Goal: Information Seeking & Learning: Learn about a topic

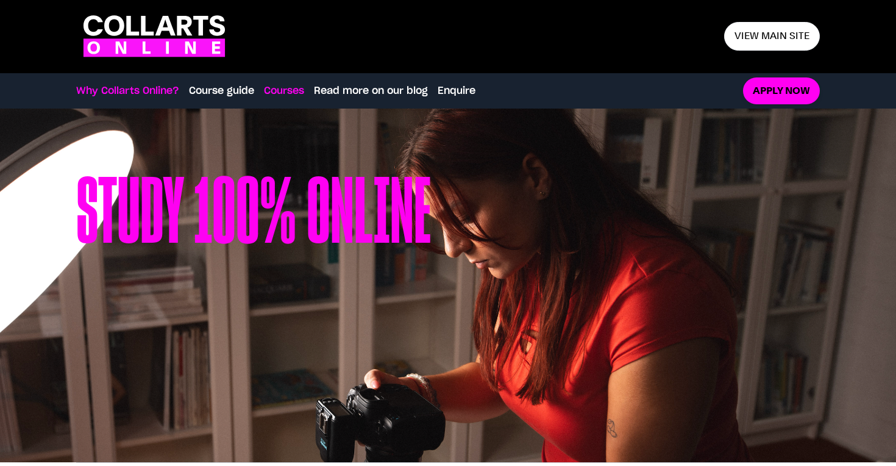
click at [274, 93] on link "Courses" at bounding box center [284, 90] width 40 height 15
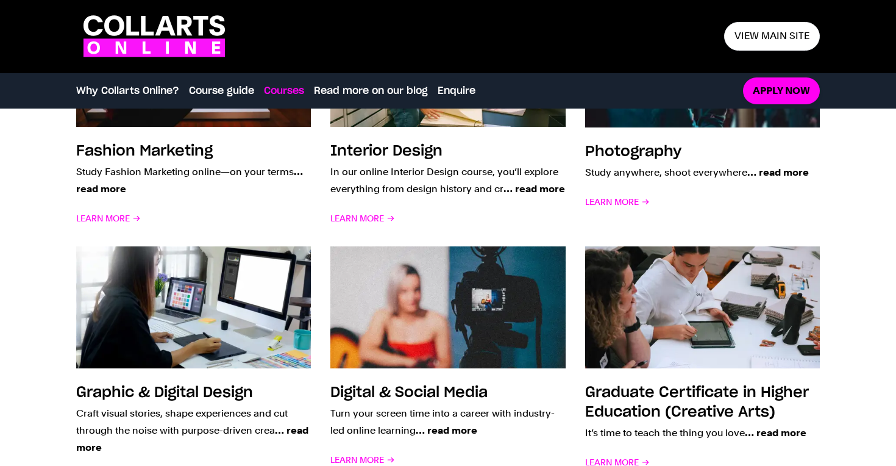
scroll to position [1037, 0]
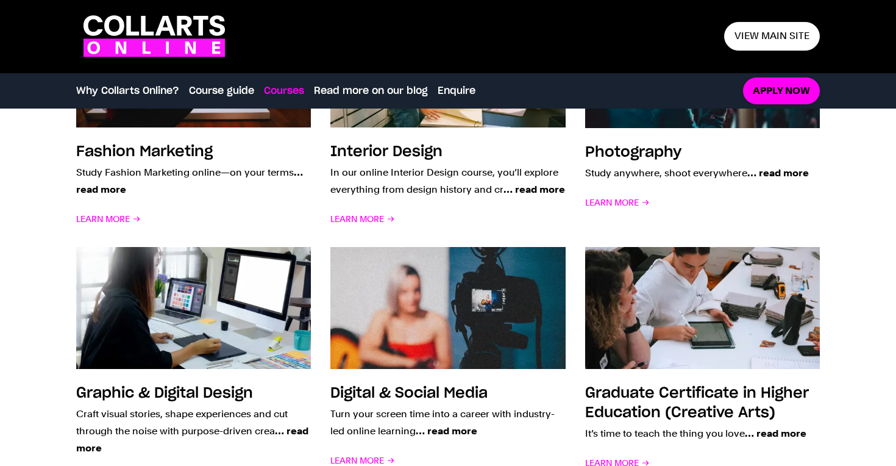
click at [171, 31] on icon at bounding box center [165, 26] width 20 height 20
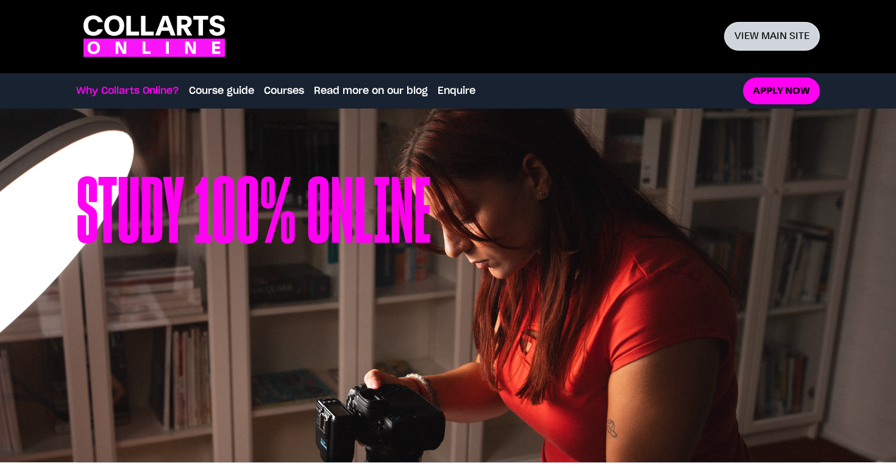
click at [775, 33] on link "View main site" at bounding box center [772, 36] width 96 height 29
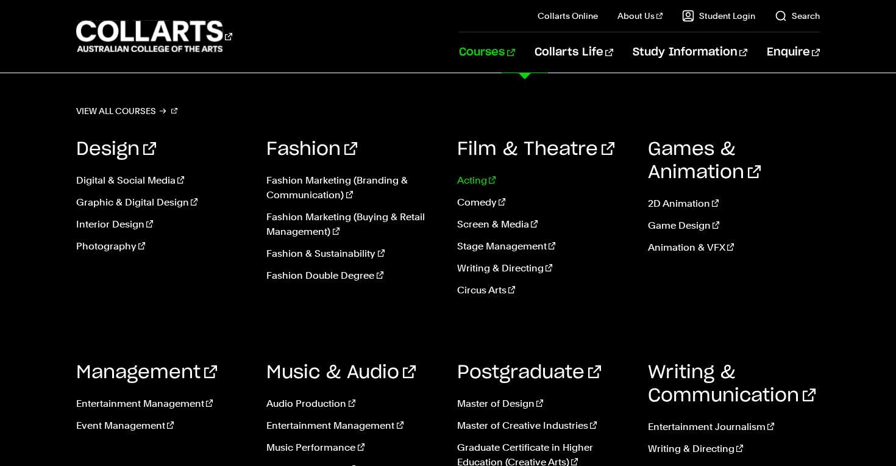
scroll to position [59, 0]
click at [118, 429] on link "Event Management" at bounding box center [162, 425] width 172 height 15
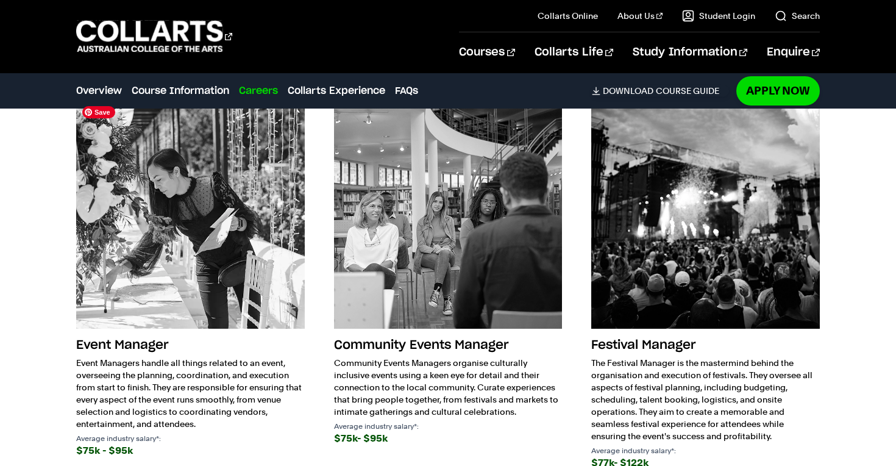
scroll to position [1917, 0]
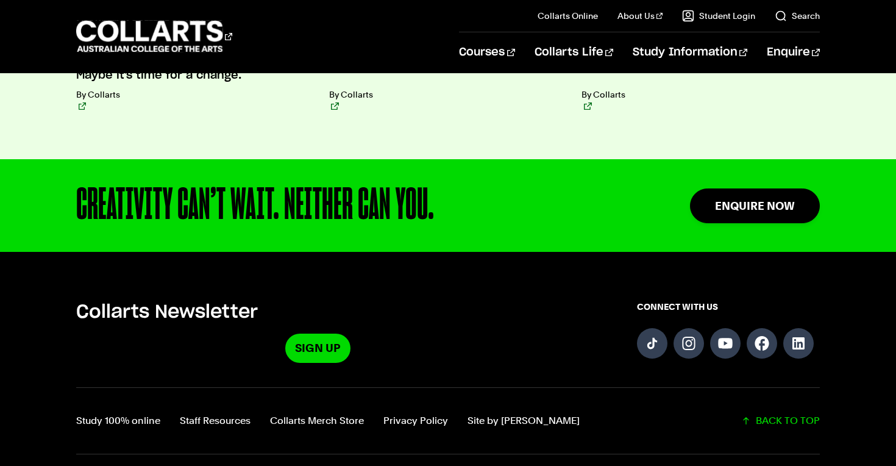
scroll to position [3073, 0]
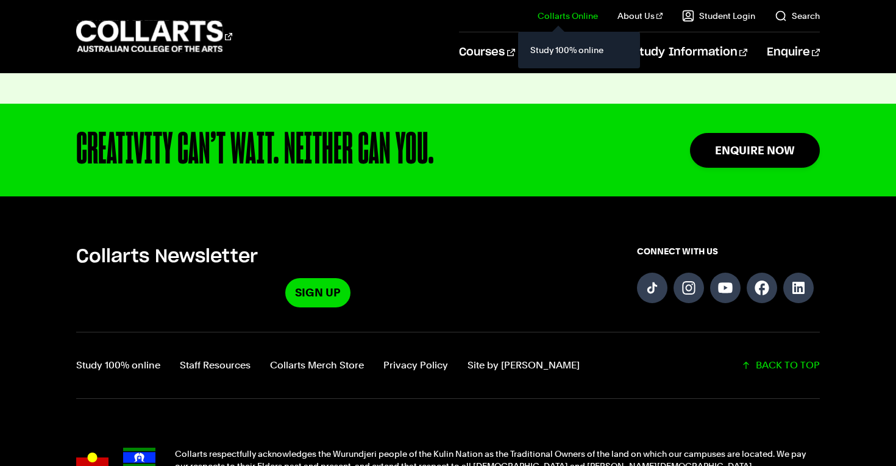
click at [595, 18] on link "Collarts Online" at bounding box center [568, 16] width 60 height 12
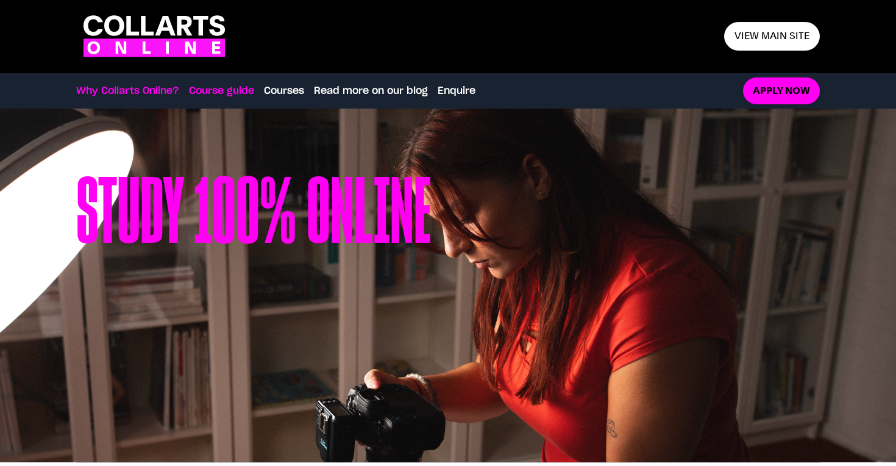
click at [247, 91] on link "Course guide" at bounding box center [221, 90] width 65 height 15
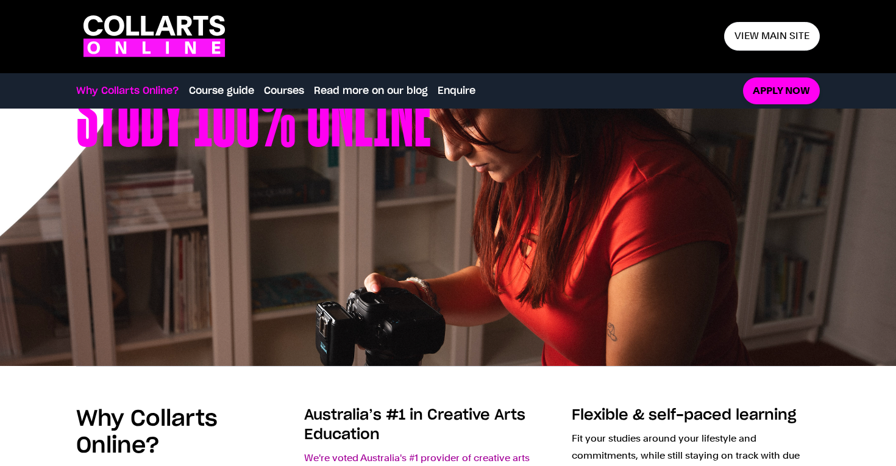
scroll to position [49, 0]
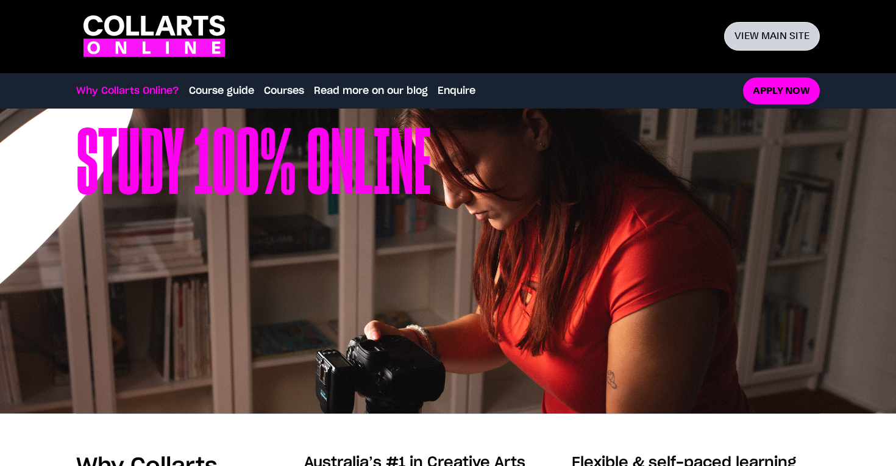
click at [773, 24] on link "View main site" at bounding box center [772, 36] width 96 height 29
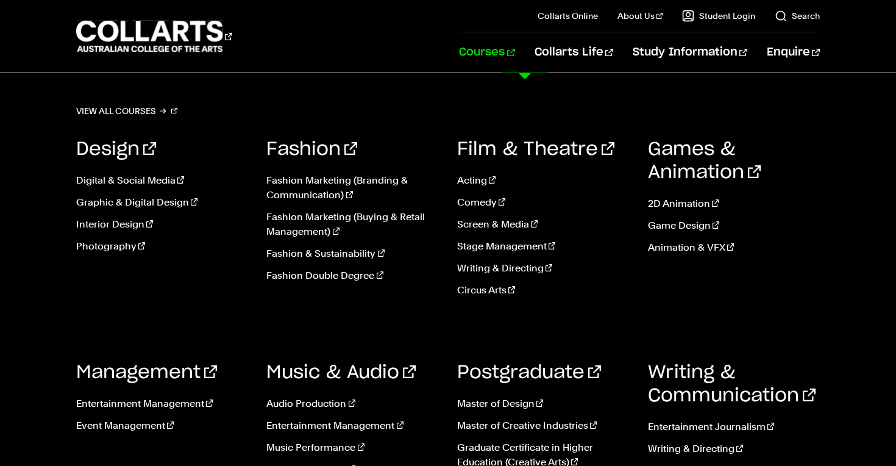
scroll to position [60, 0]
click at [151, 376] on link "Management" at bounding box center [146, 372] width 141 height 18
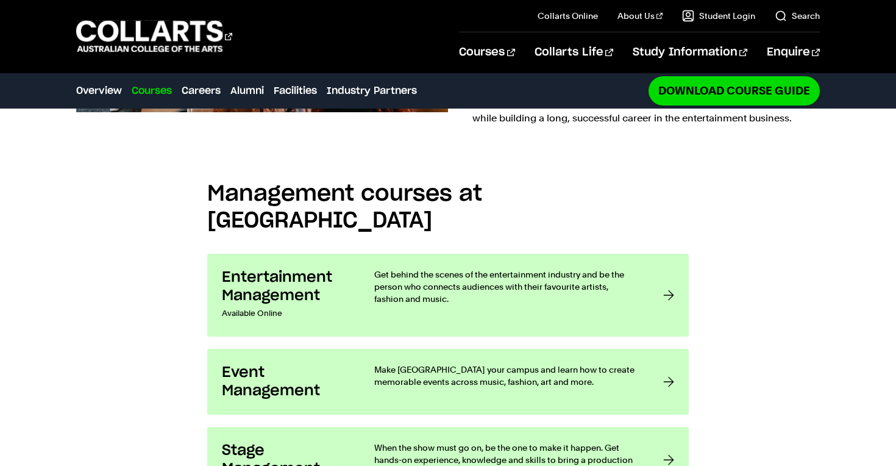
scroll to position [940, 0]
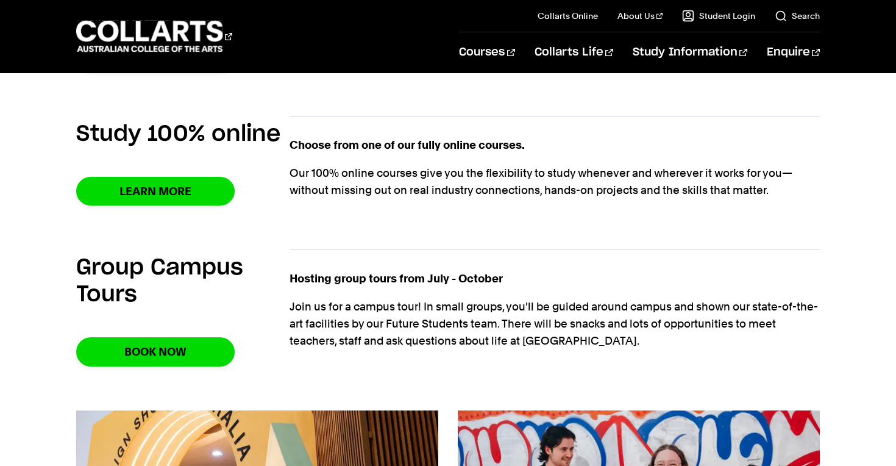
scroll to position [770, 0]
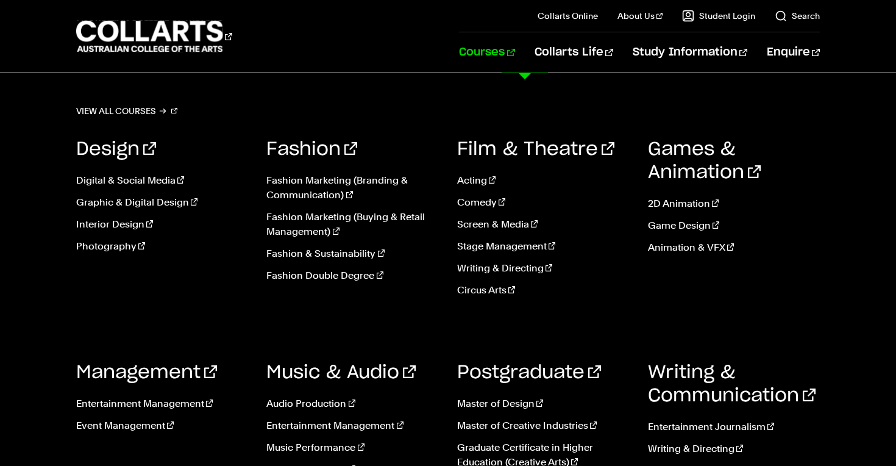
click at [512, 58] on link "Courses" at bounding box center [486, 52] width 55 height 40
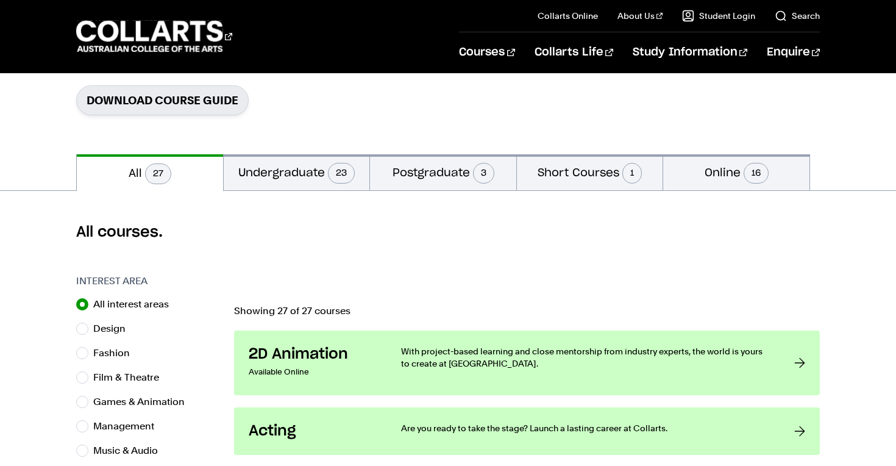
scroll to position [199, 0]
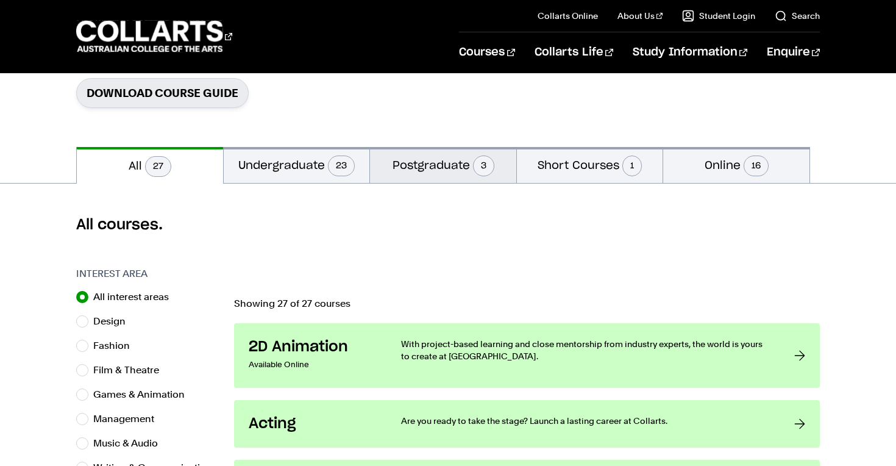
click at [449, 178] on button "Postgraduate 3" at bounding box center [443, 165] width 146 height 36
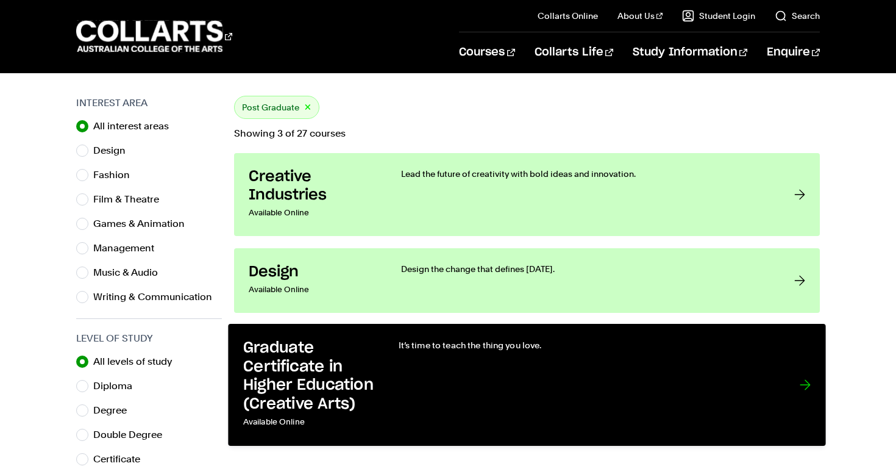
scroll to position [368, 0]
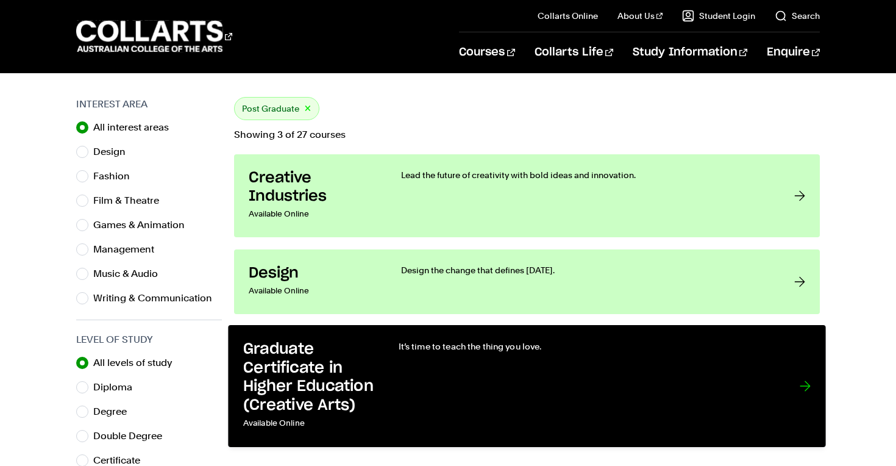
click at [447, 355] on div "It’s time to teach the thing you love." at bounding box center [587, 386] width 376 height 92
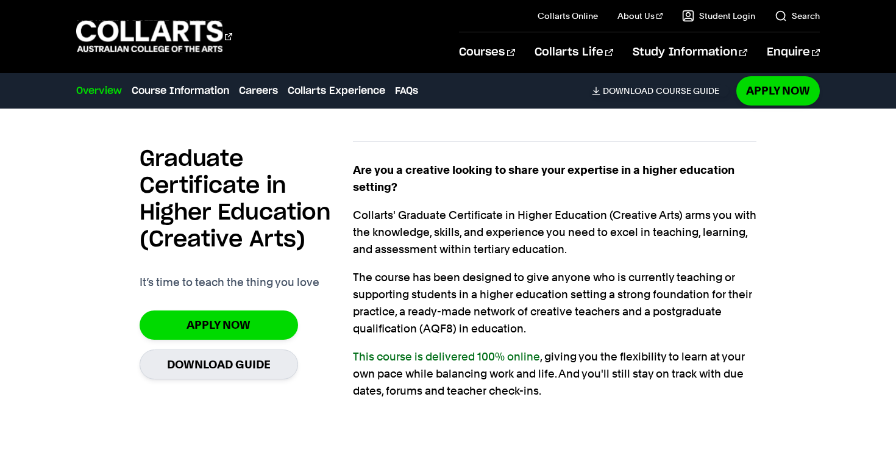
scroll to position [825, 0]
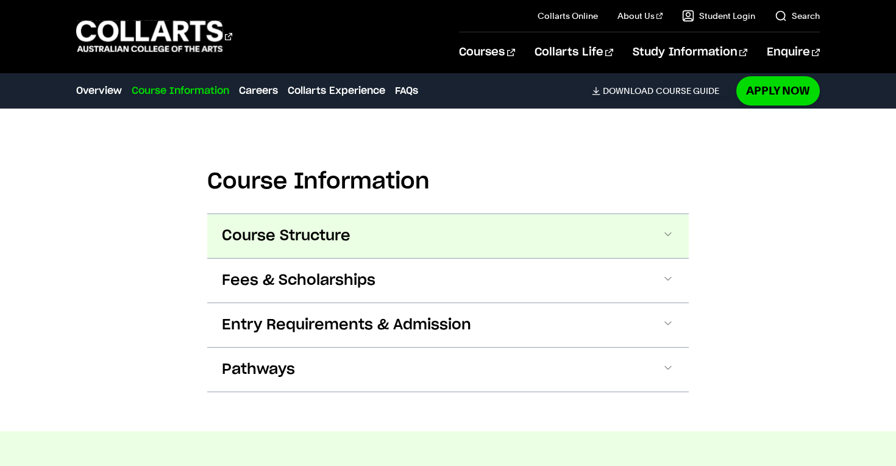
click at [410, 233] on button "Course Structure" at bounding box center [447, 236] width 481 height 44
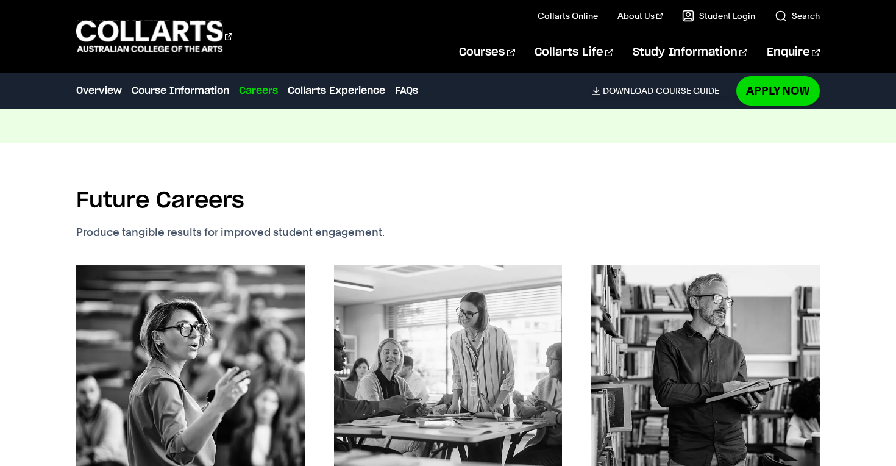
scroll to position [2139, 0]
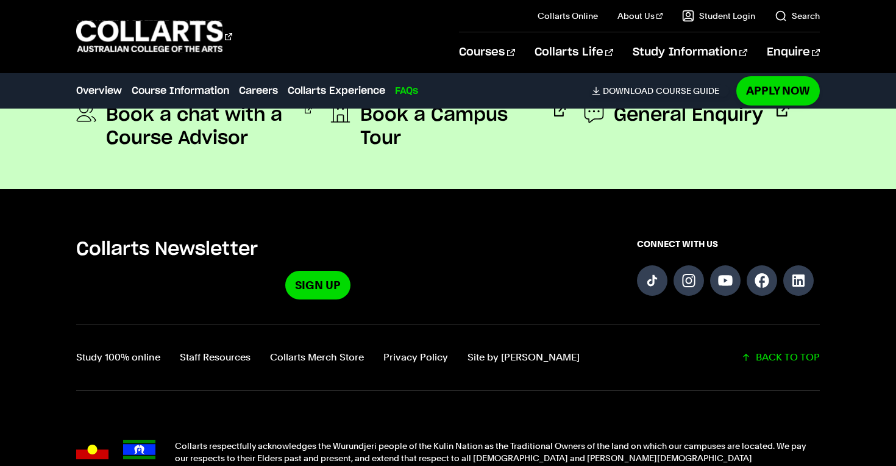
scroll to position [4399, 0]
